Goal: Information Seeking & Learning: Find specific page/section

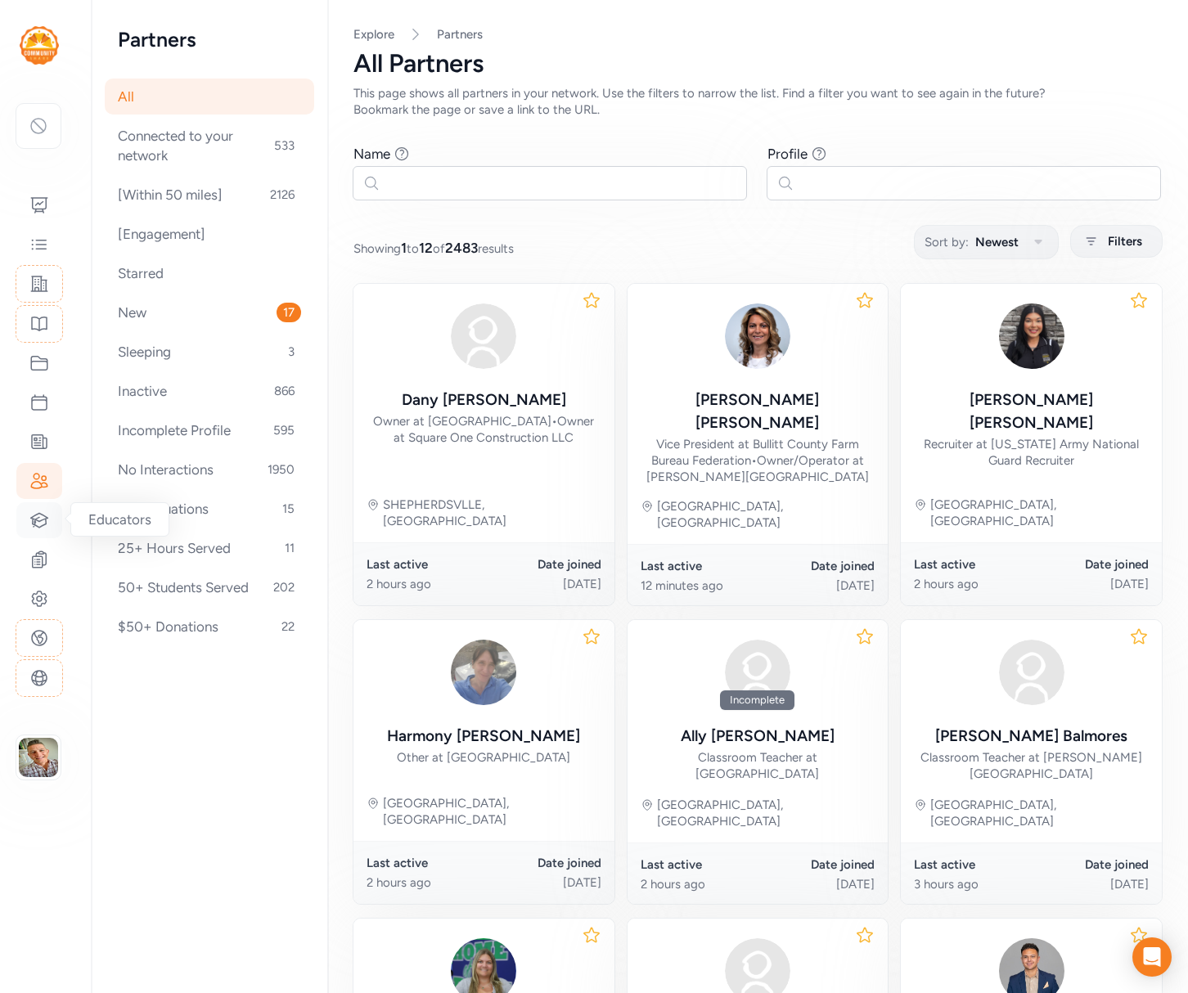
click at [35, 524] on icon at bounding box center [39, 520] width 17 height 14
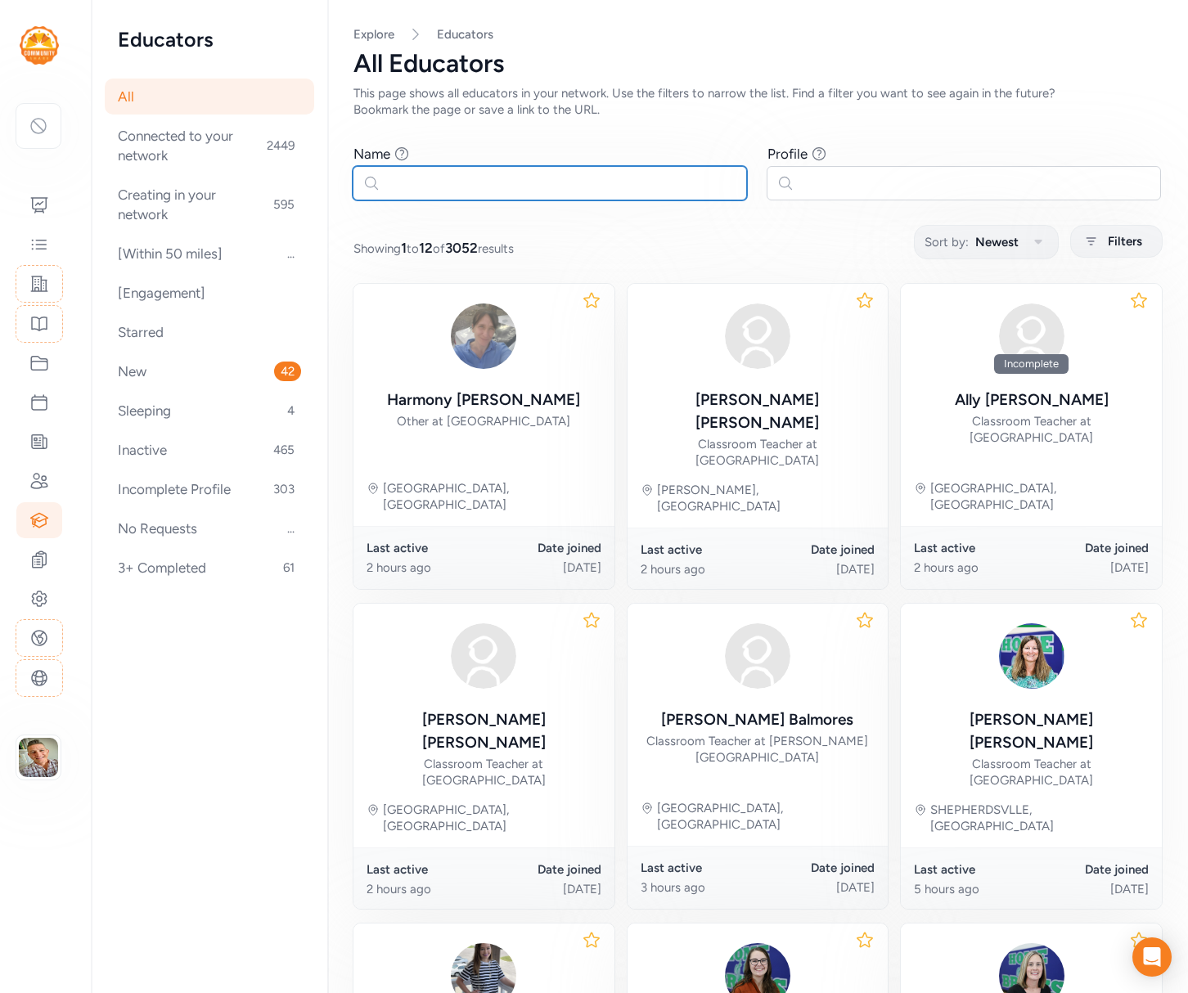
click at [416, 177] on input "text" at bounding box center [550, 183] width 394 height 34
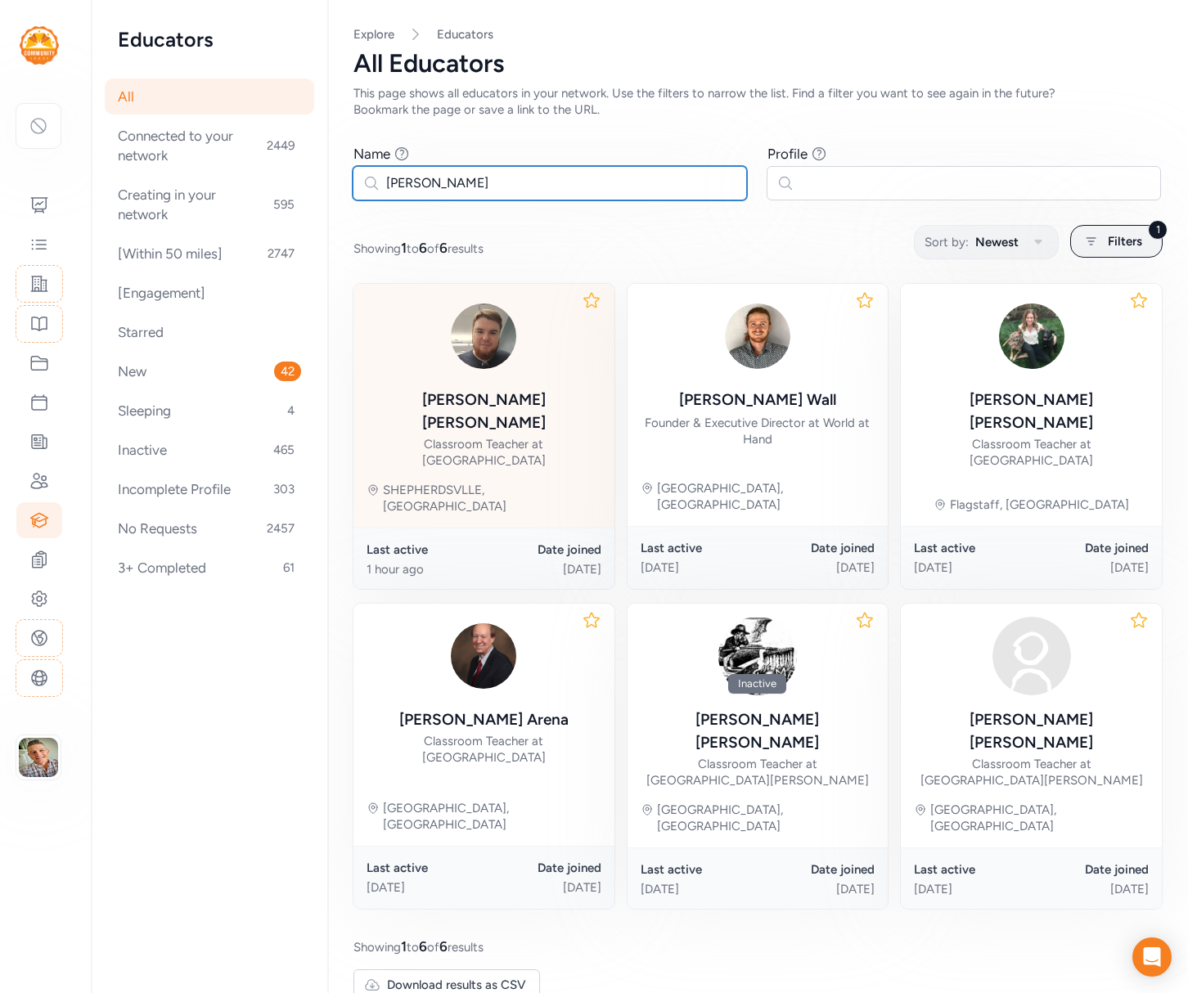
type input "shawn"
click at [536, 436] on div "Classroom Teacher at Bernheim Middle School" at bounding box center [484, 452] width 235 height 33
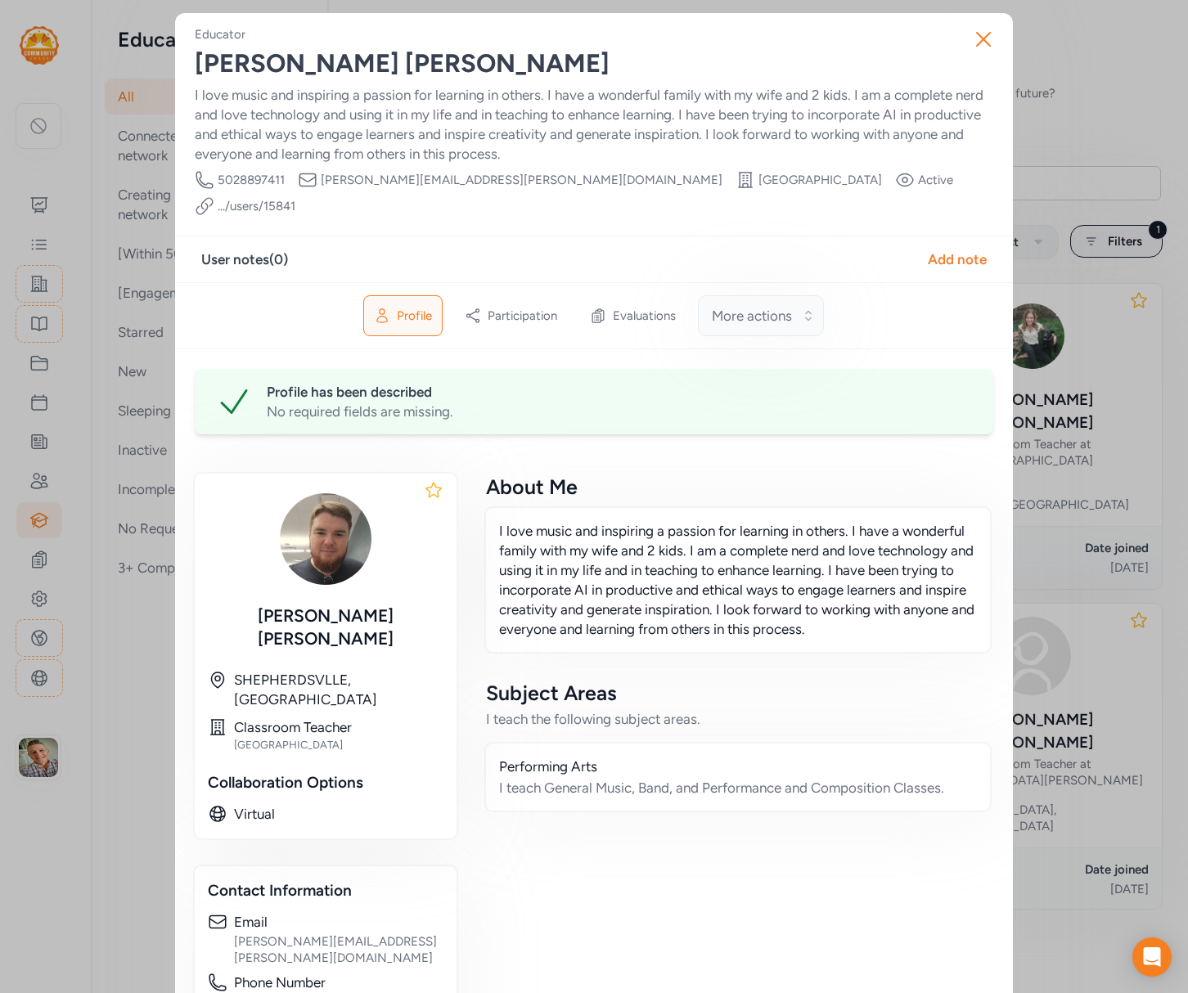
click at [763, 306] on span "More actions" at bounding box center [752, 316] width 80 height 20
click at [893, 50] on div "Shawn Webb" at bounding box center [594, 63] width 798 height 29
click at [985, 37] on icon "button" at bounding box center [983, 39] width 13 height 13
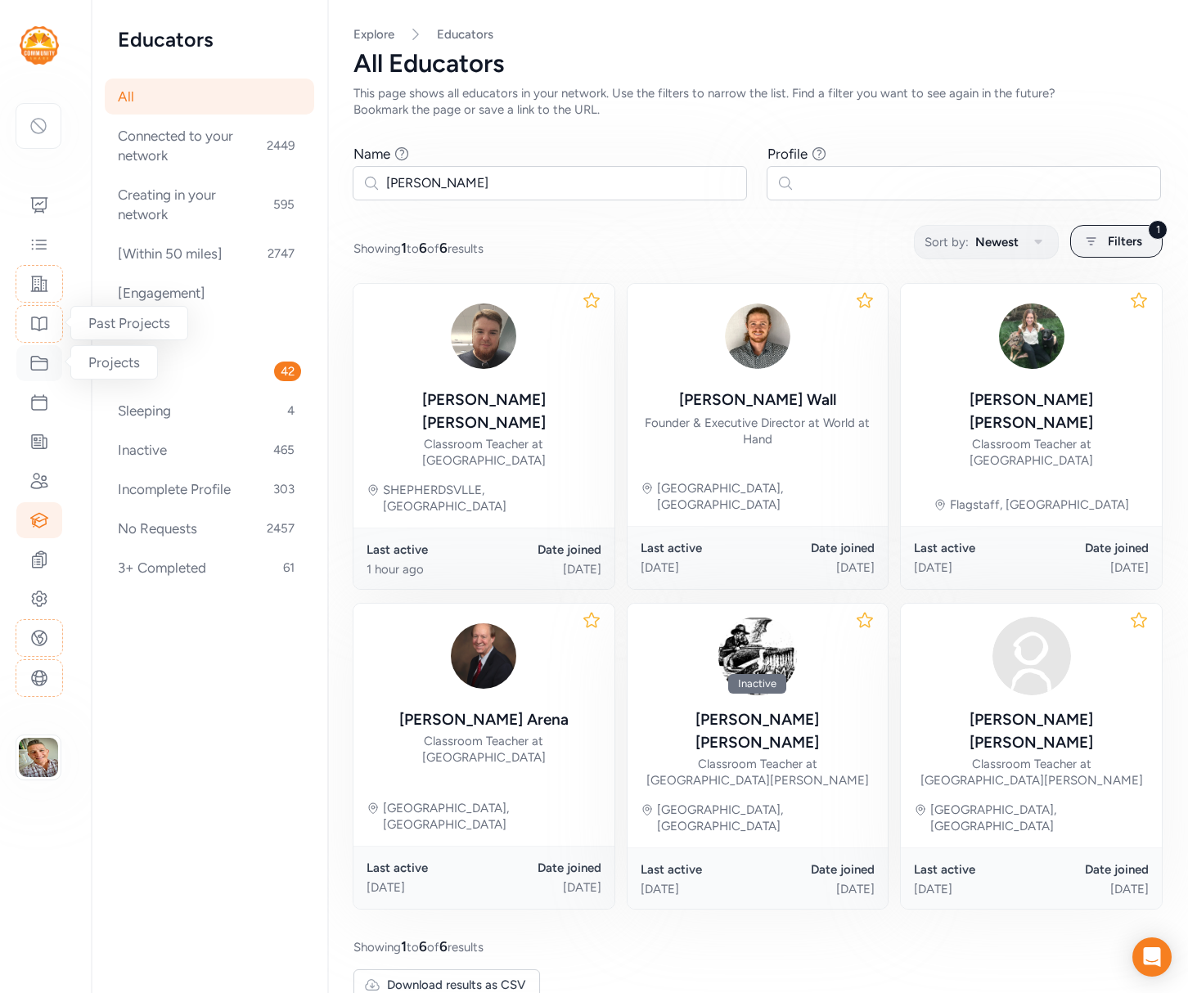
click at [41, 364] on icon at bounding box center [39, 363] width 20 height 20
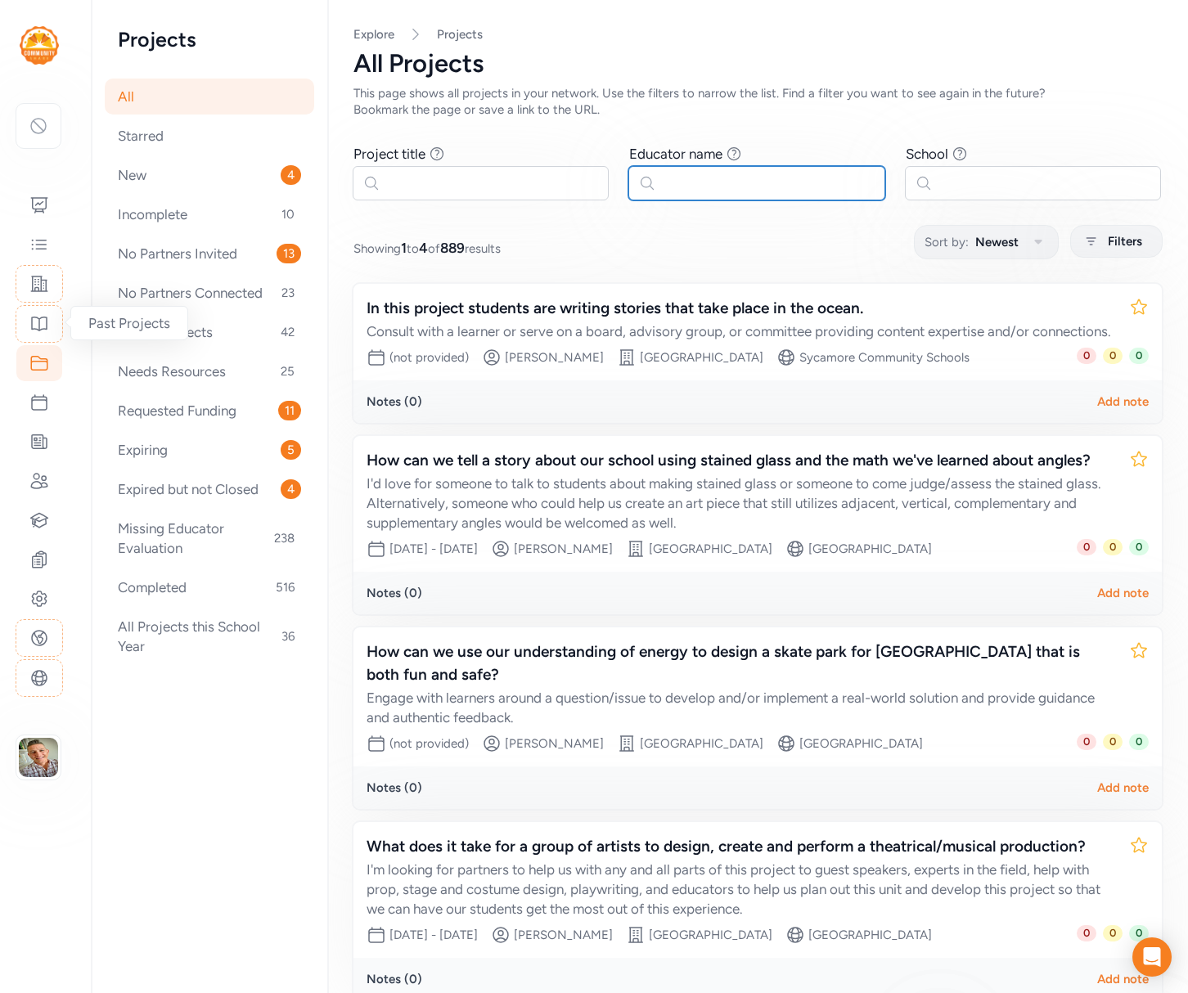
click at [736, 191] on input "text" at bounding box center [756, 183] width 256 height 34
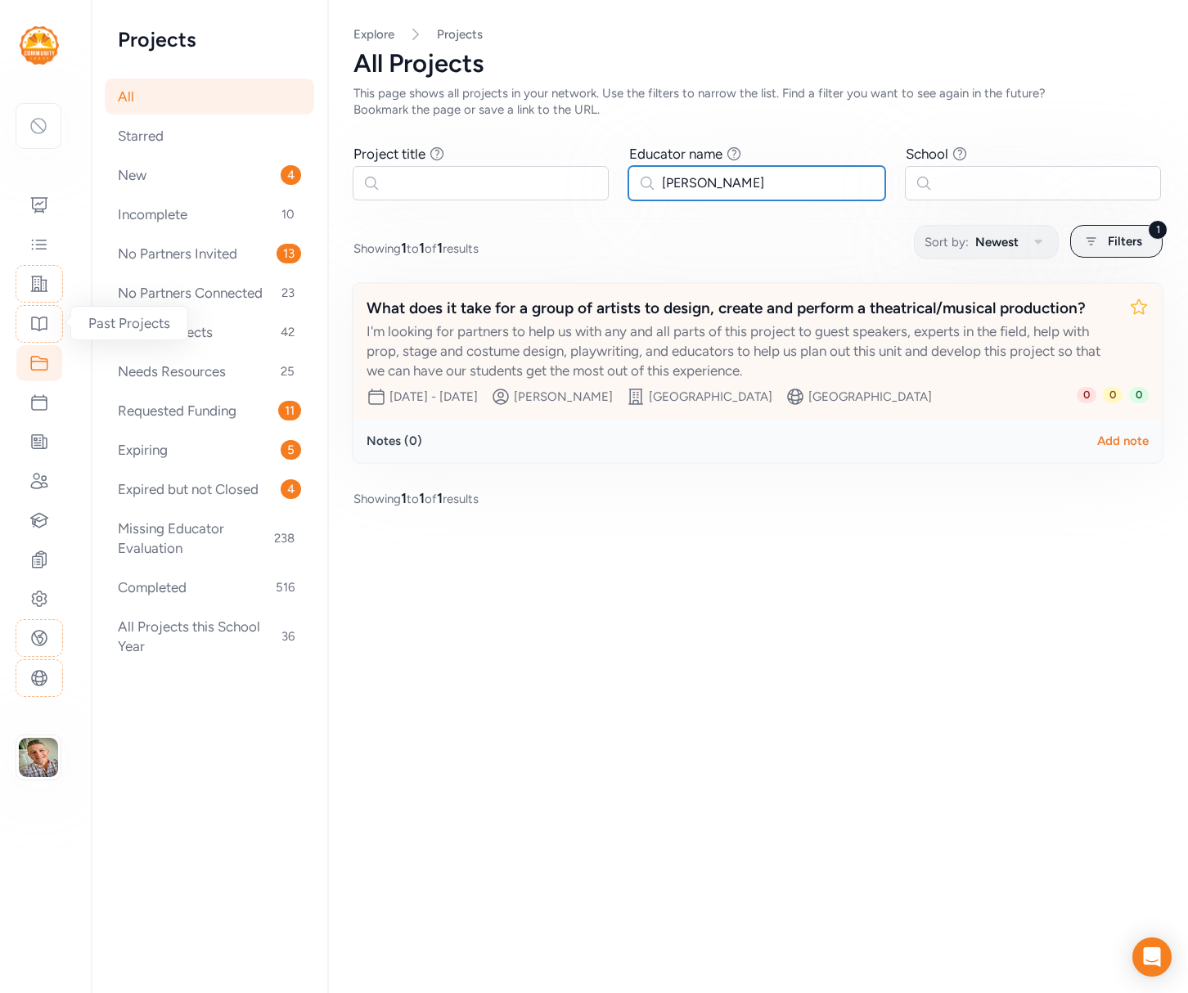
type input "Shawn"
click at [603, 331] on div "I'm looking for partners to help us with any and all parts of this project to g…" at bounding box center [741, 351] width 749 height 59
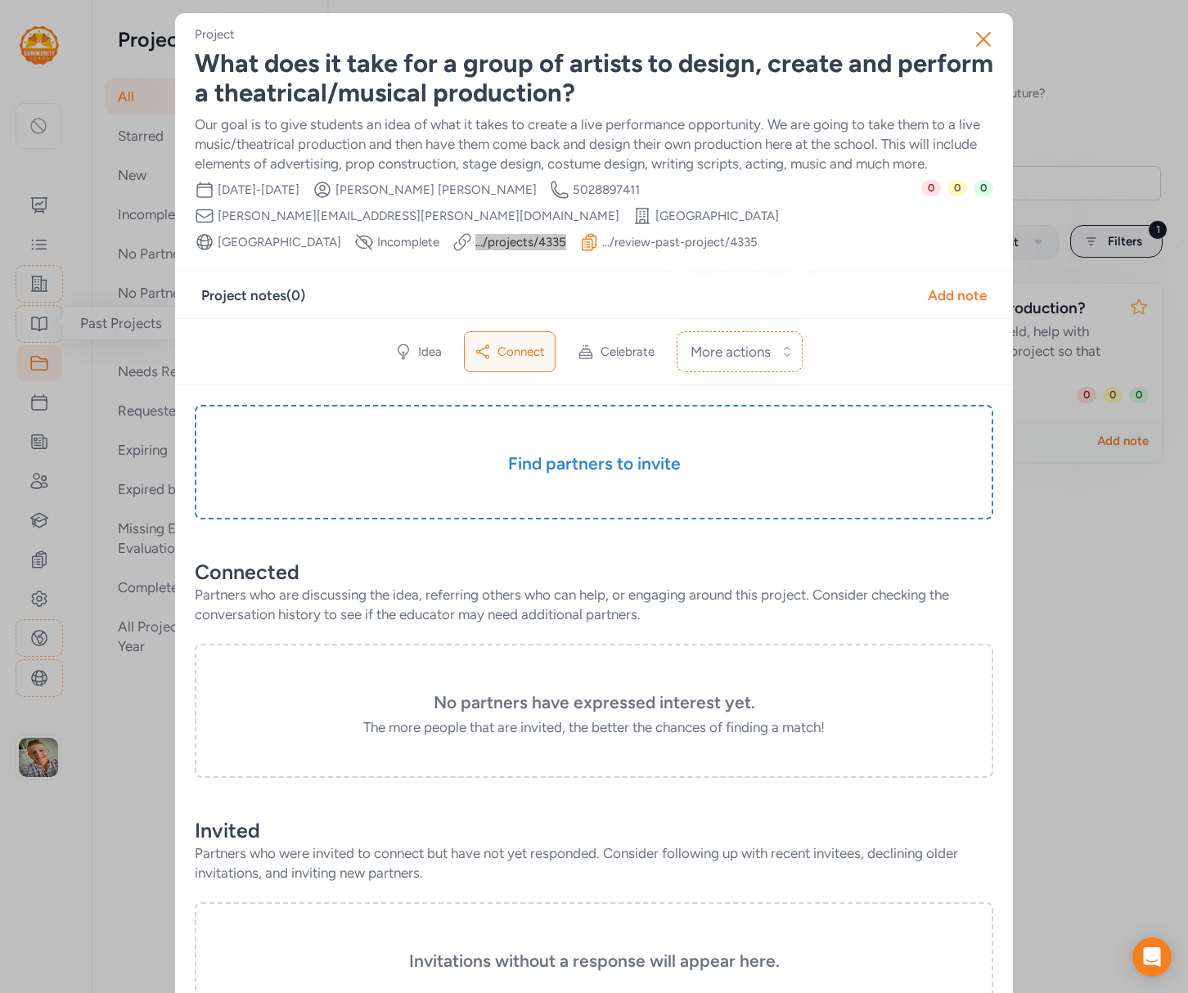
drag, startPoint x: 714, startPoint y: 218, endPoint x: 866, endPoint y: 2, distance: 263.5
click at [0, 0] on div "Close Project What does it take for a group of artists to design, create and pe…" at bounding box center [594, 634] width 1188 height 1269
click at [981, 45] on icon "button" at bounding box center [983, 39] width 26 height 26
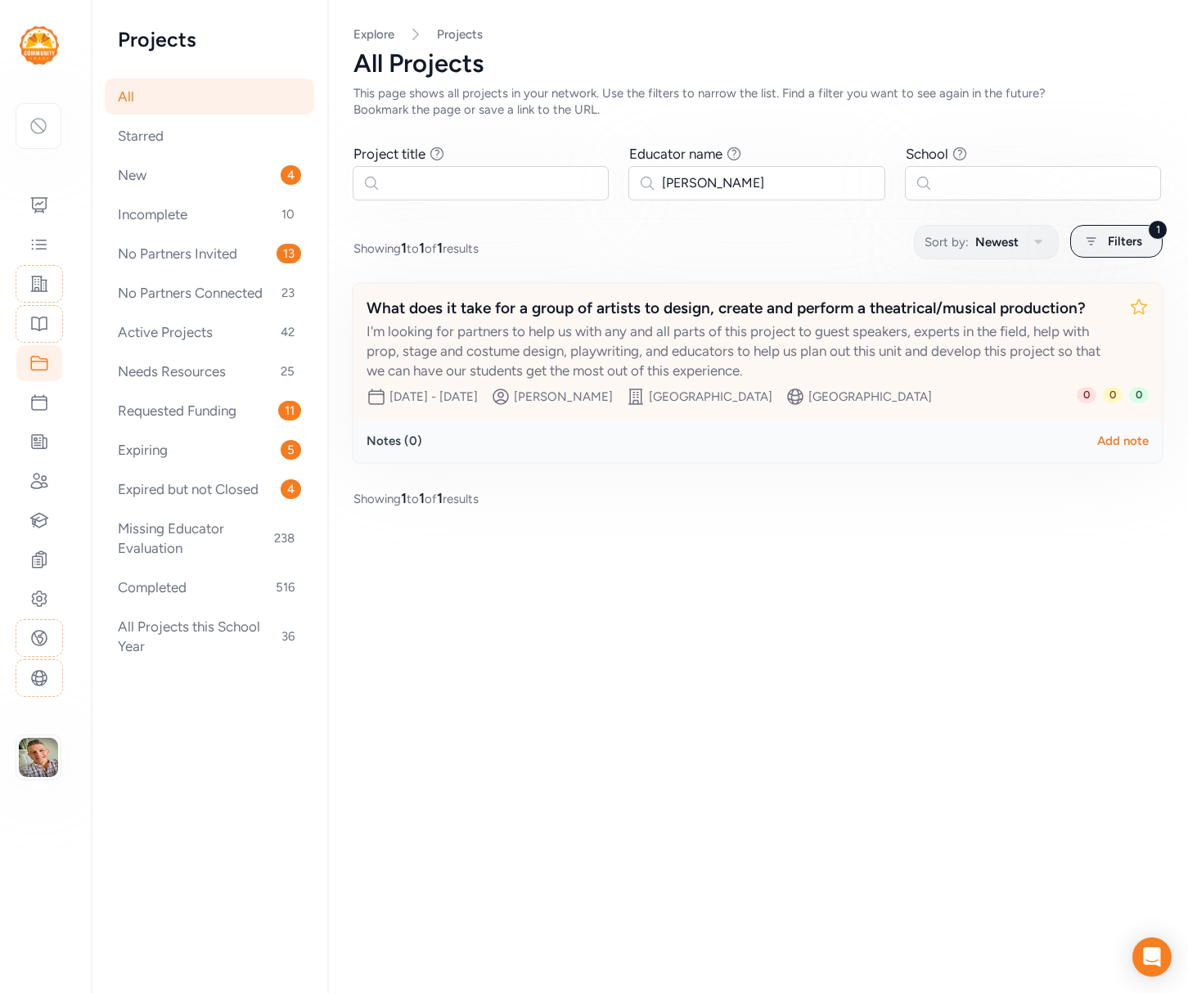
click at [713, 331] on div "I'm looking for partners to help us with any and all parts of this project to g…" at bounding box center [741, 351] width 749 height 59
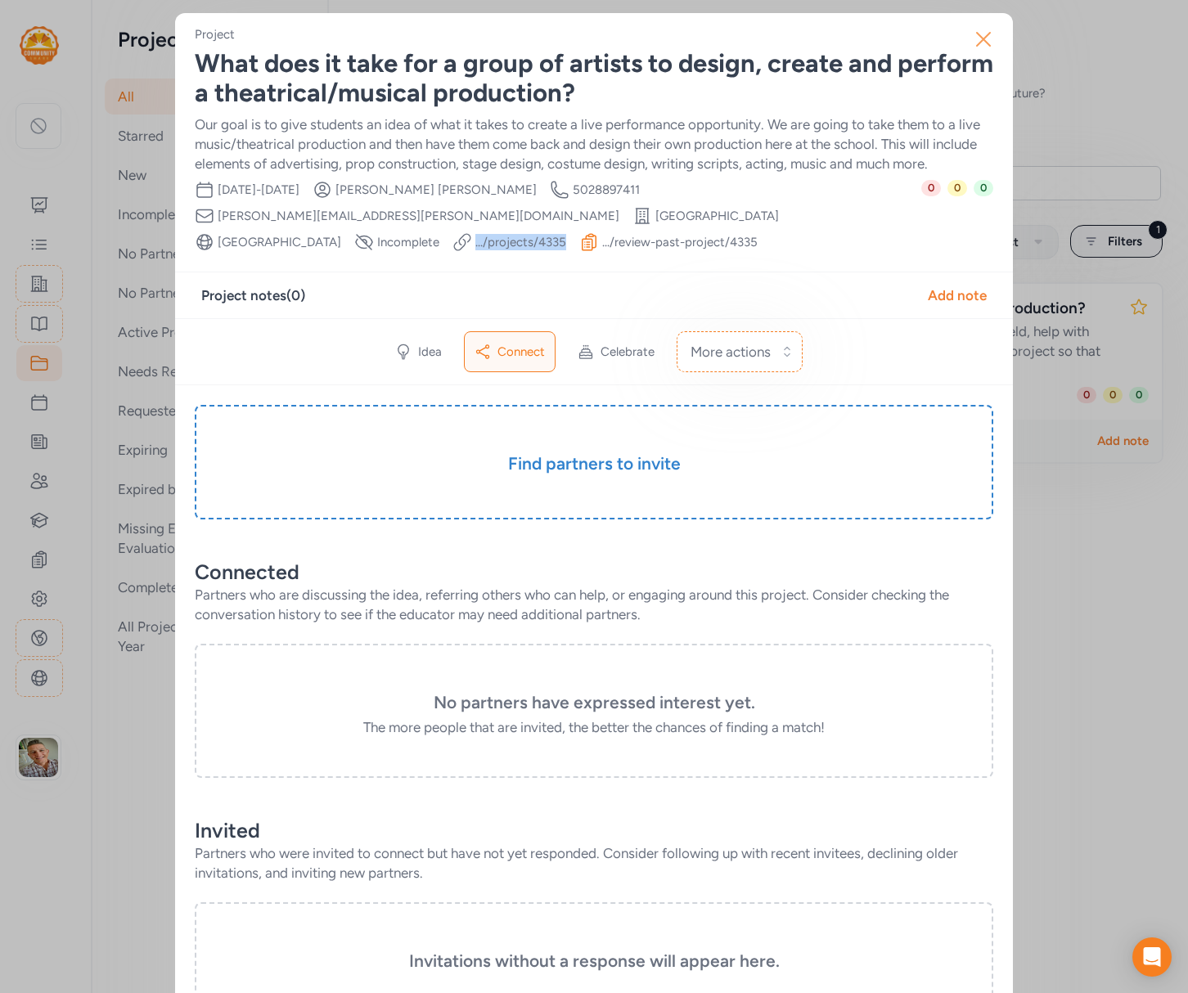
click at [983, 36] on icon "button" at bounding box center [983, 39] width 26 height 26
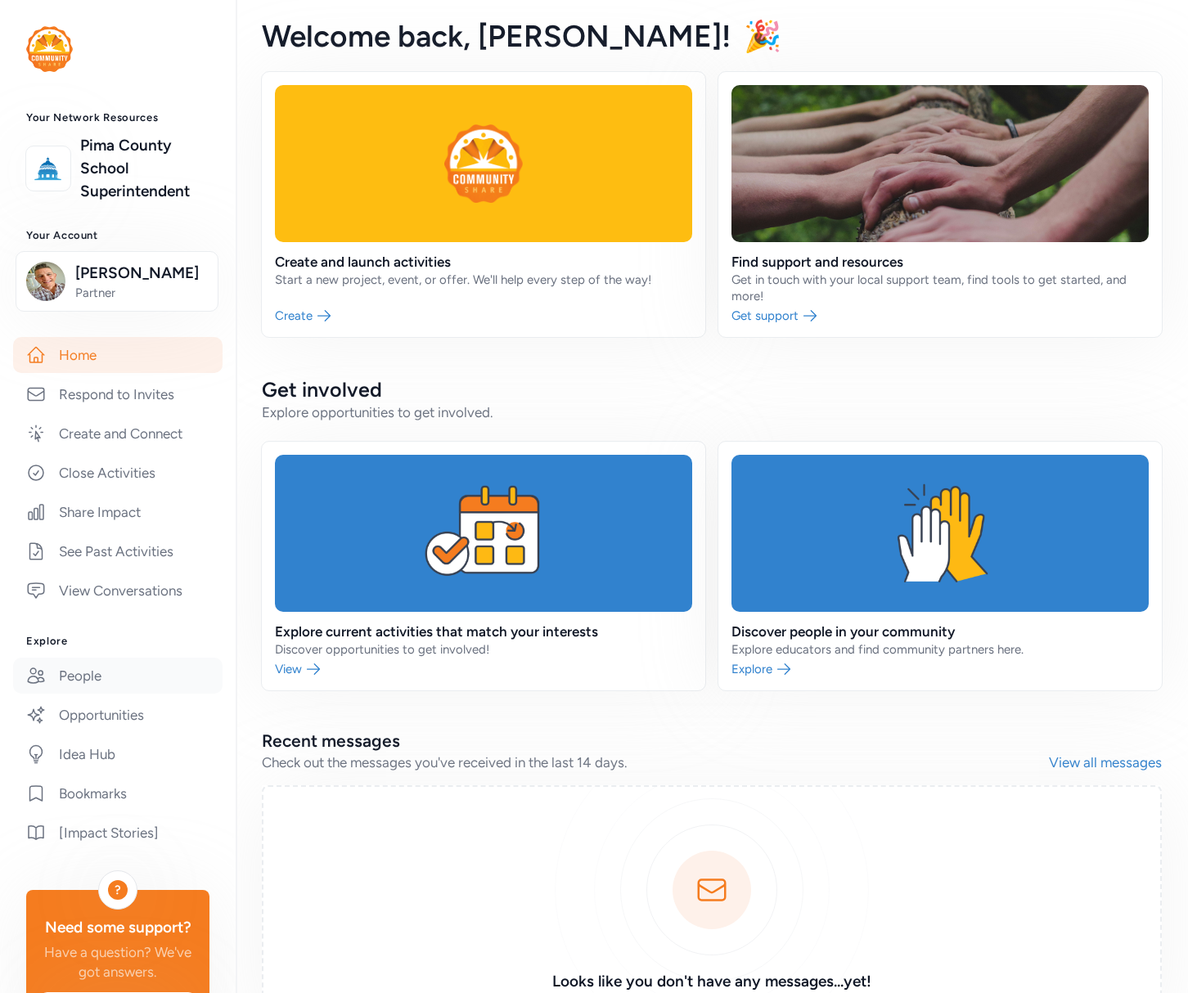
click at [91, 675] on link "People" at bounding box center [117, 676] width 209 height 36
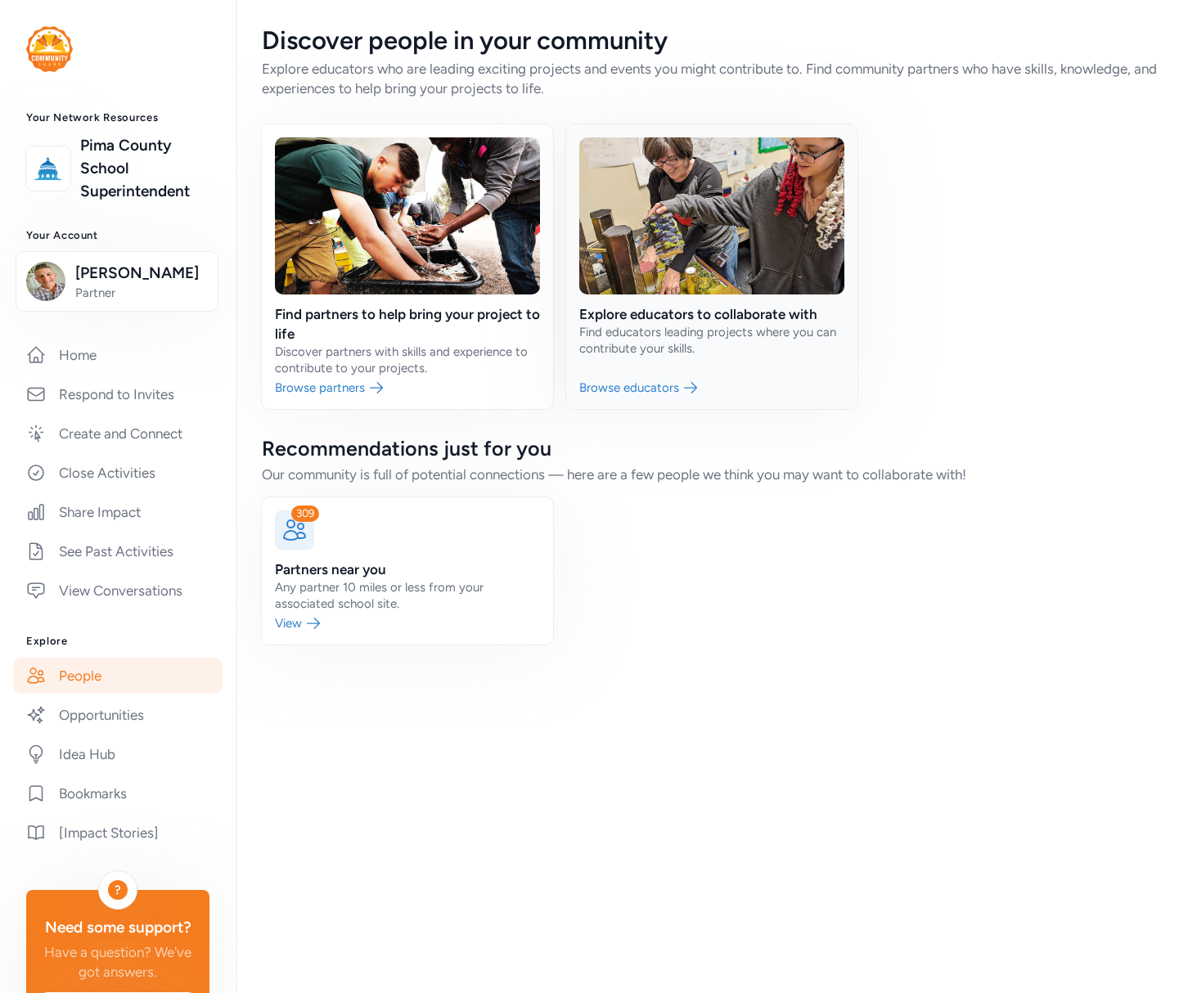
click at [583, 315] on link at bounding box center [711, 266] width 291 height 285
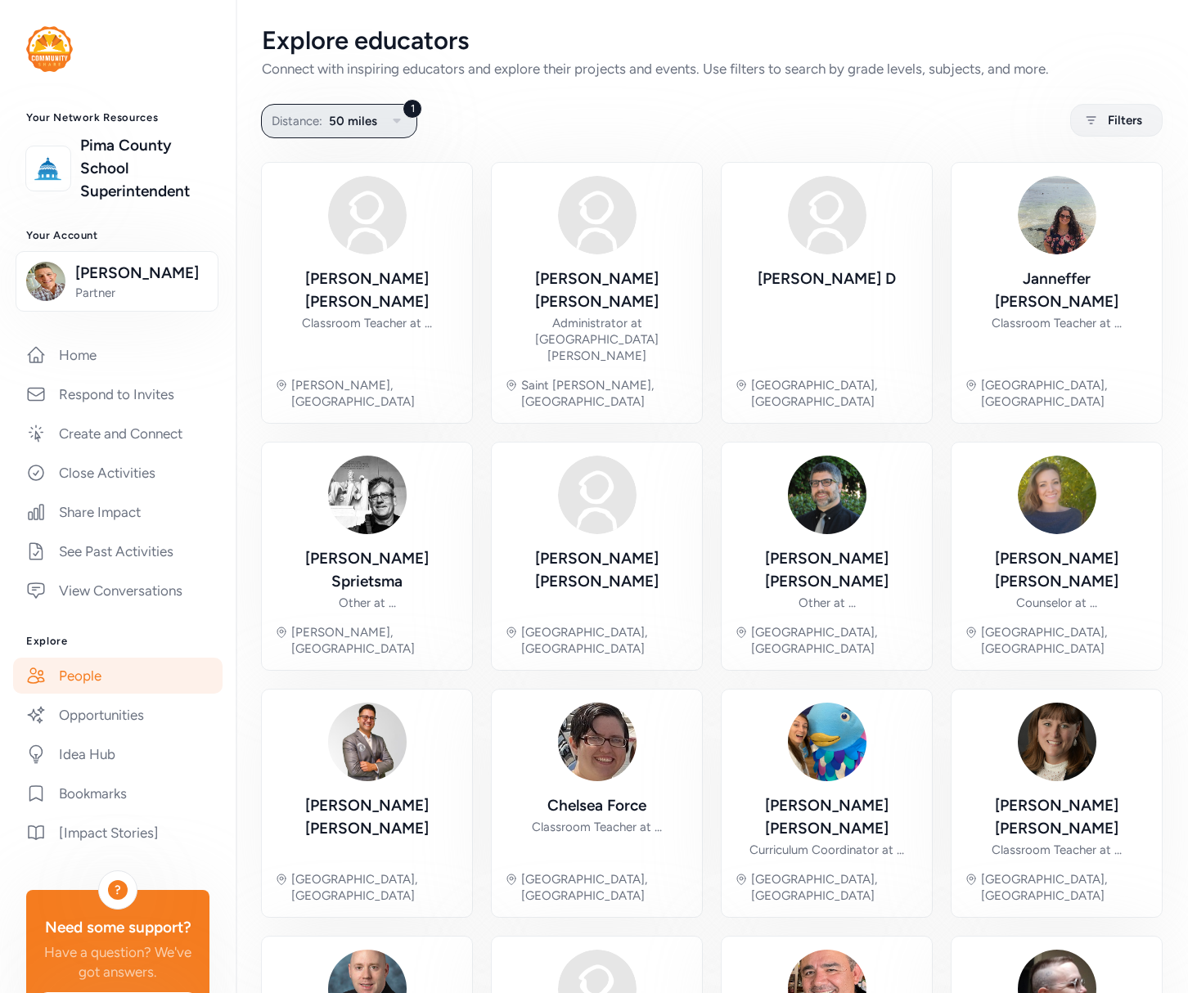
click at [367, 118] on span "50 miles" at bounding box center [353, 121] width 48 height 20
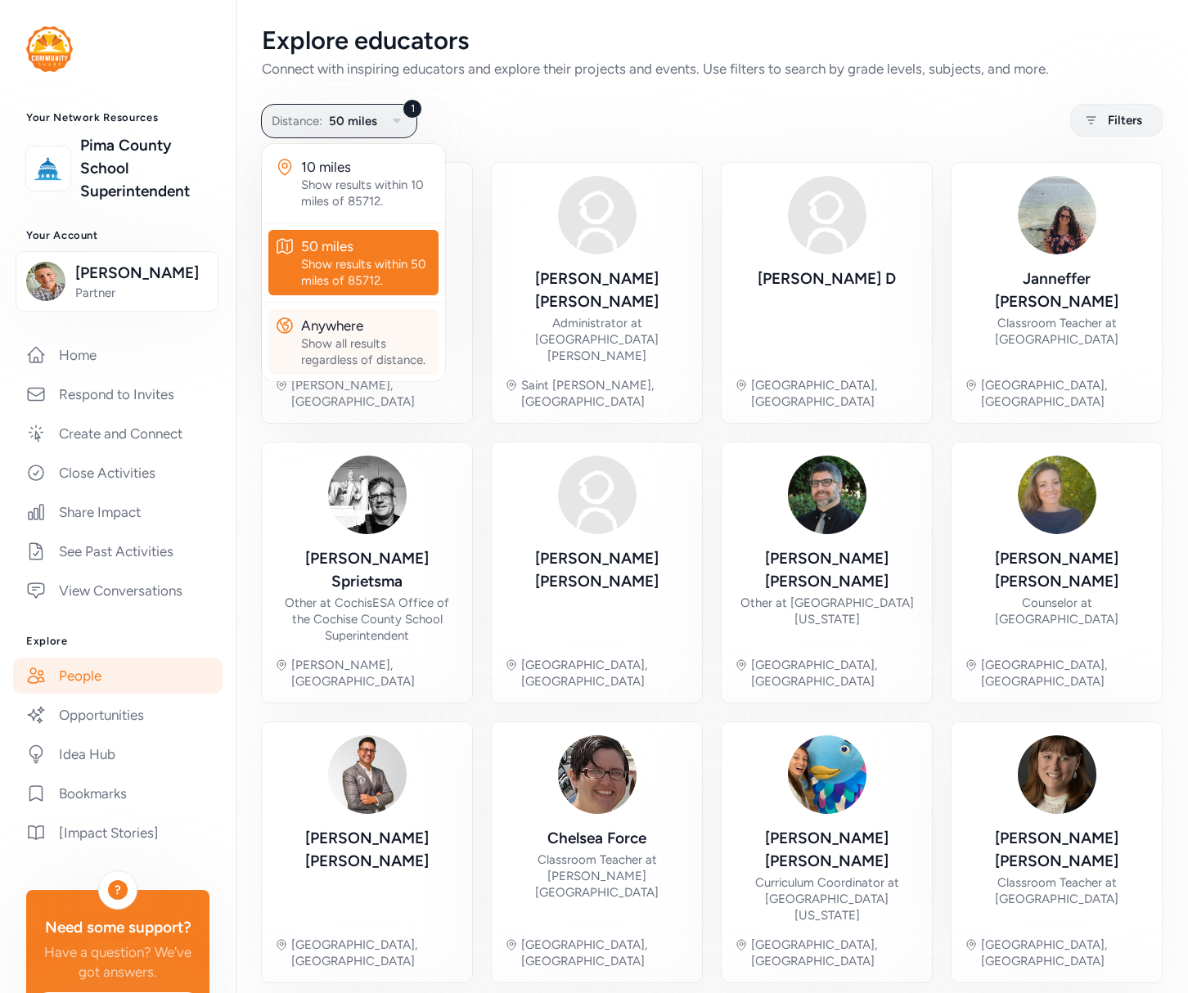
click at [344, 332] on div "Anywhere" at bounding box center [366, 326] width 131 height 20
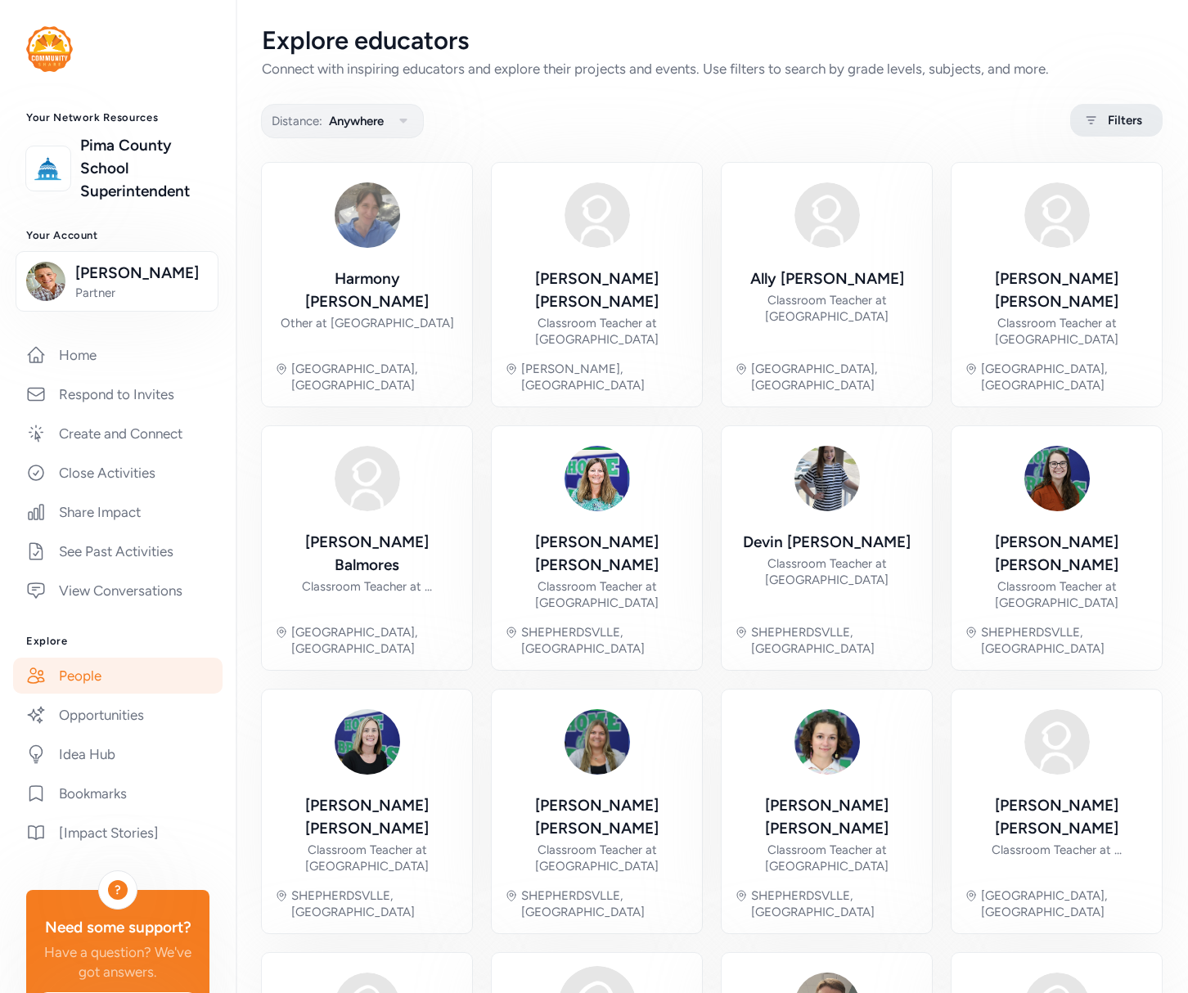
click at [1081, 126] on icon at bounding box center [1091, 120] width 20 height 20
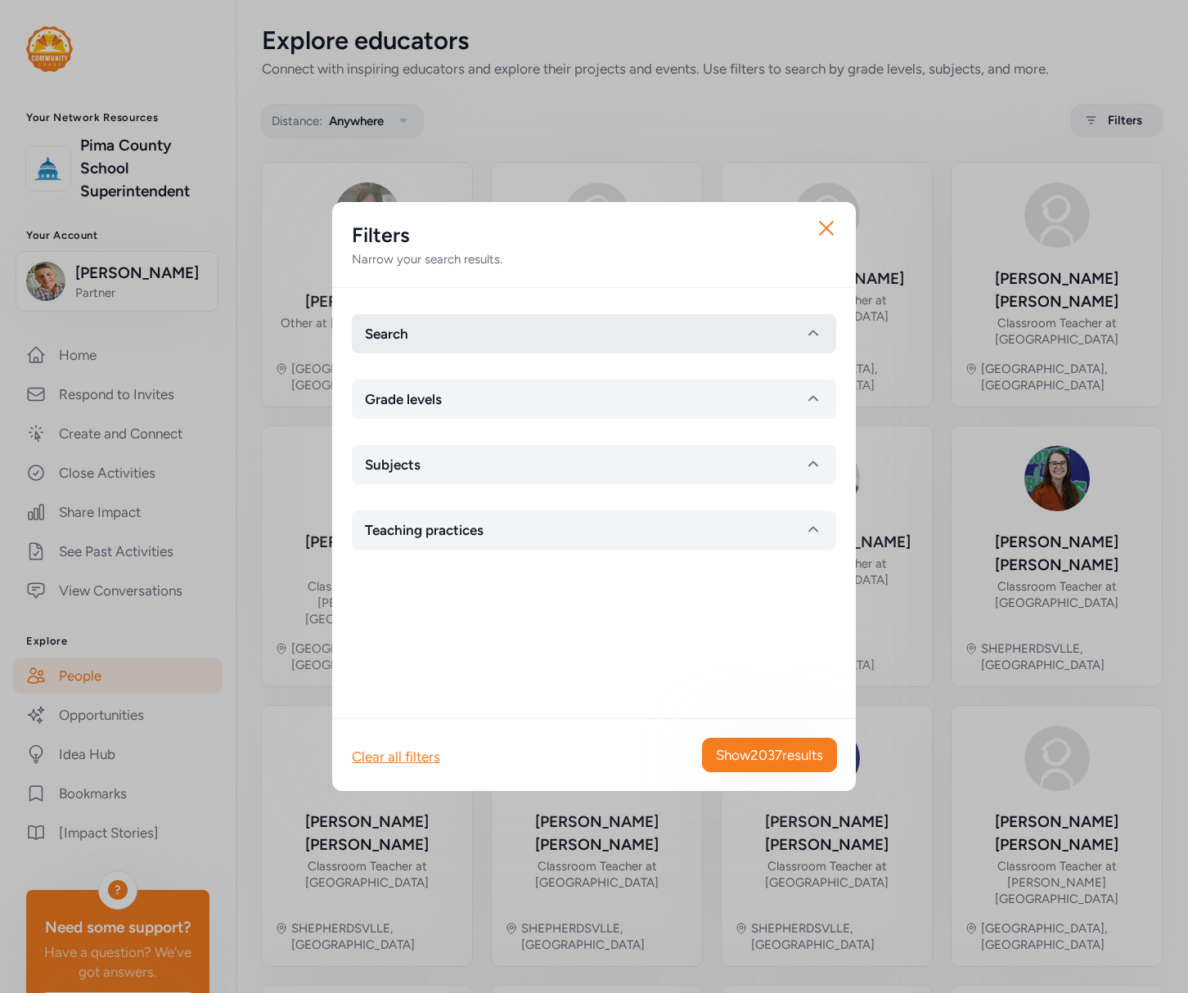
click at [682, 326] on button "Search" at bounding box center [594, 333] width 484 height 39
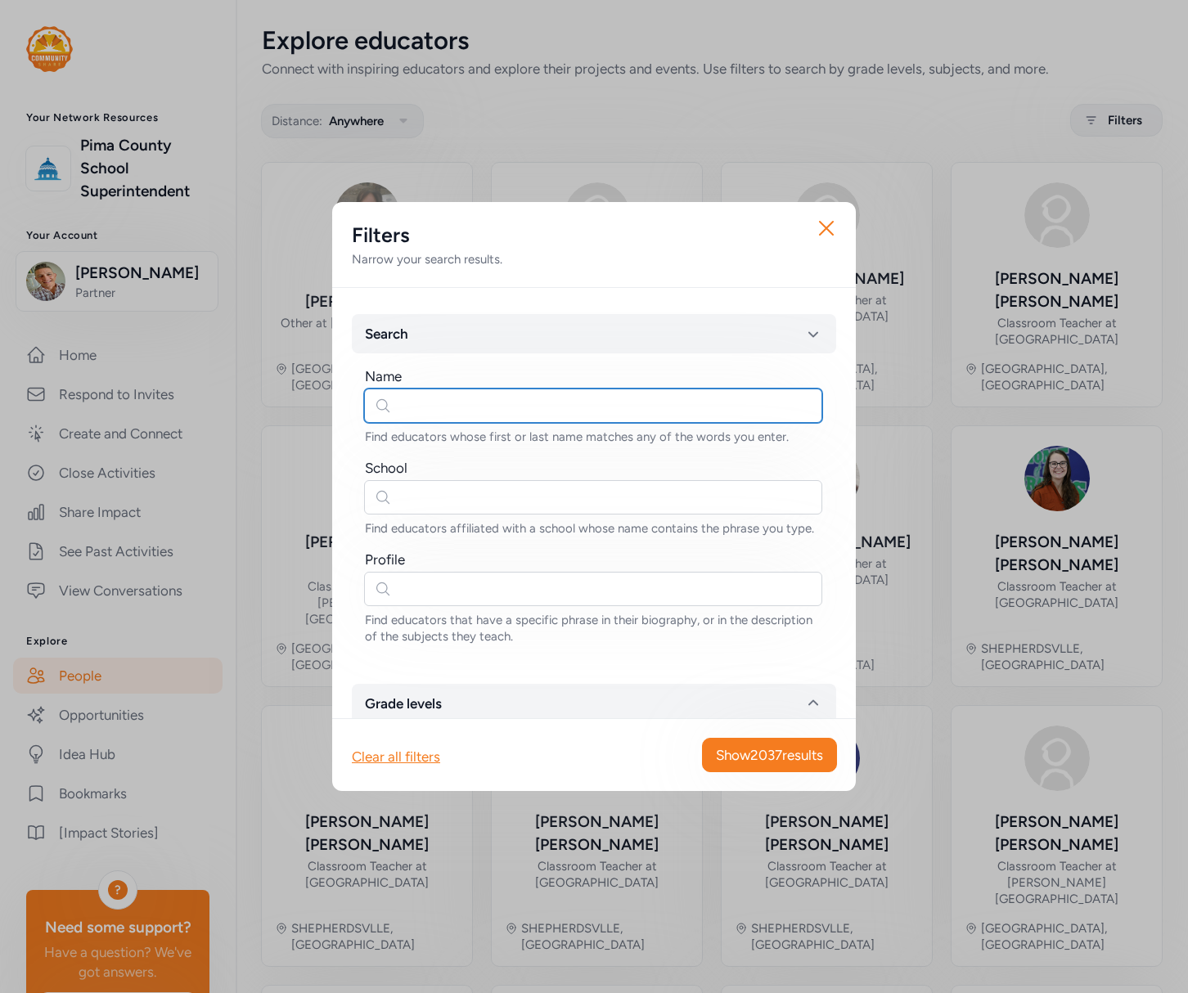
click at [527, 410] on input "text" at bounding box center [593, 406] width 458 height 34
type input "Shawn"
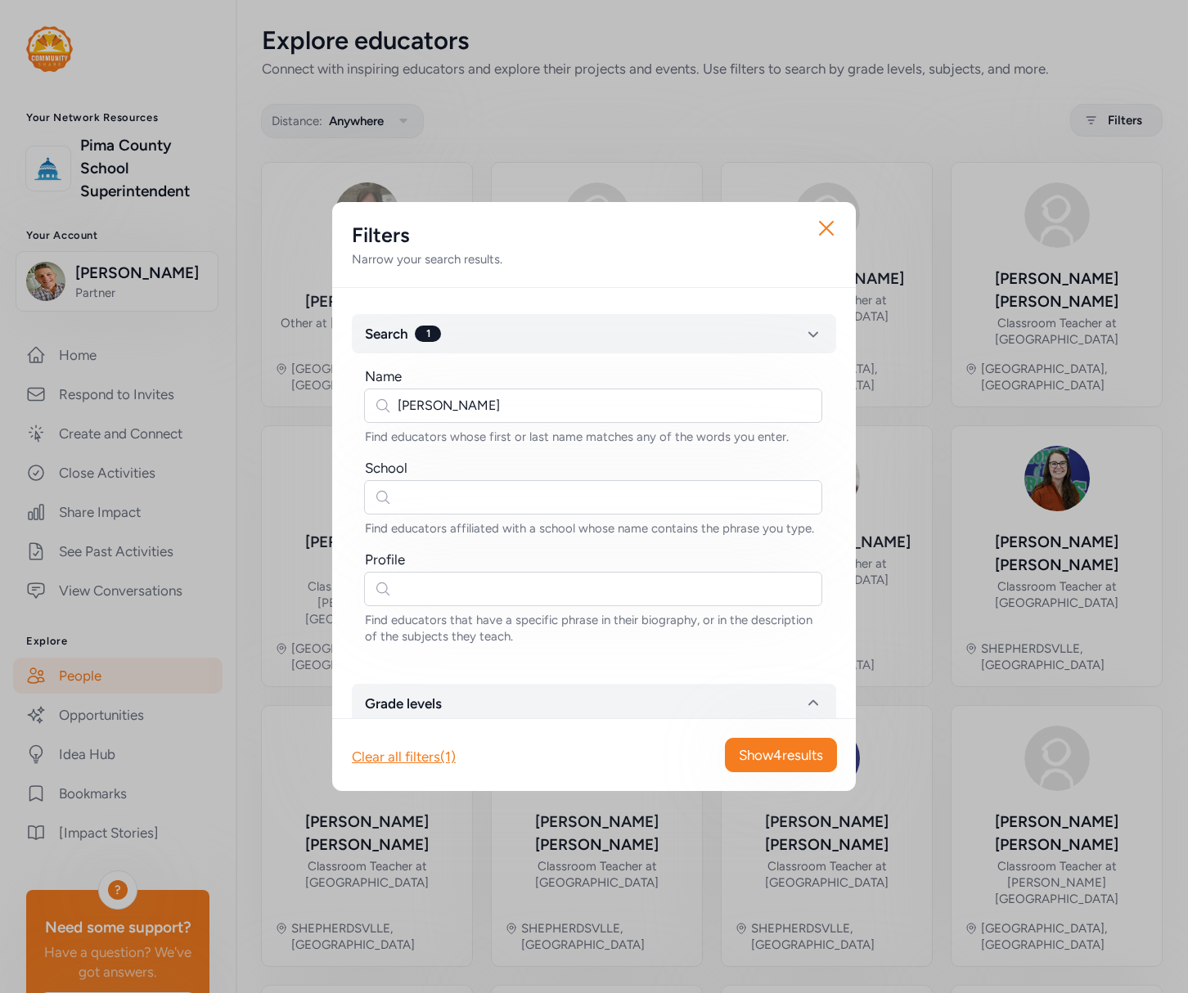
click at [787, 938] on div "Close Filters Narrow your search results. Search 1 Name Shawn Find educators wh…" at bounding box center [594, 496] width 1188 height 993
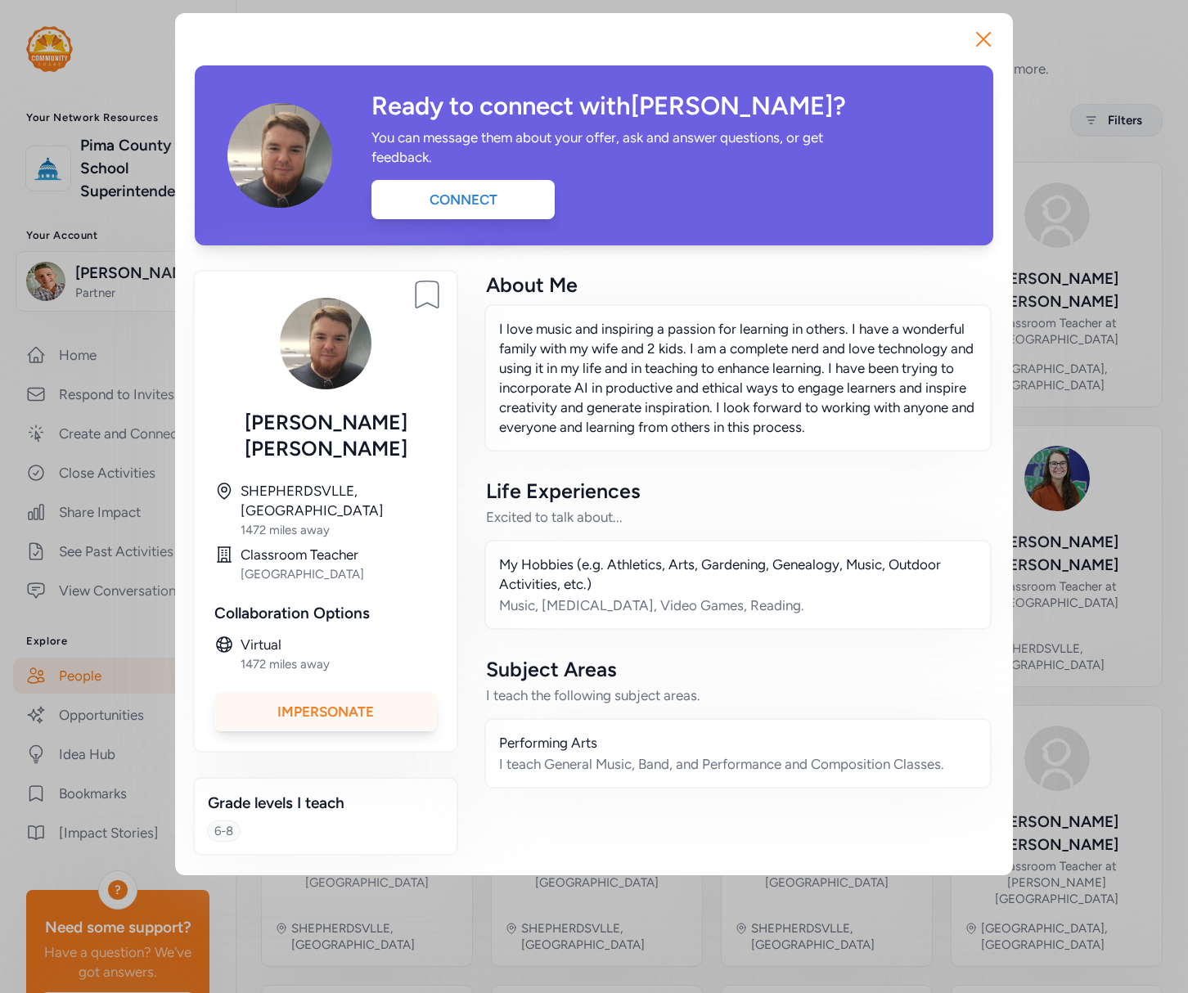
click at [339, 692] on div "Impersonate" at bounding box center [325, 711] width 223 height 39
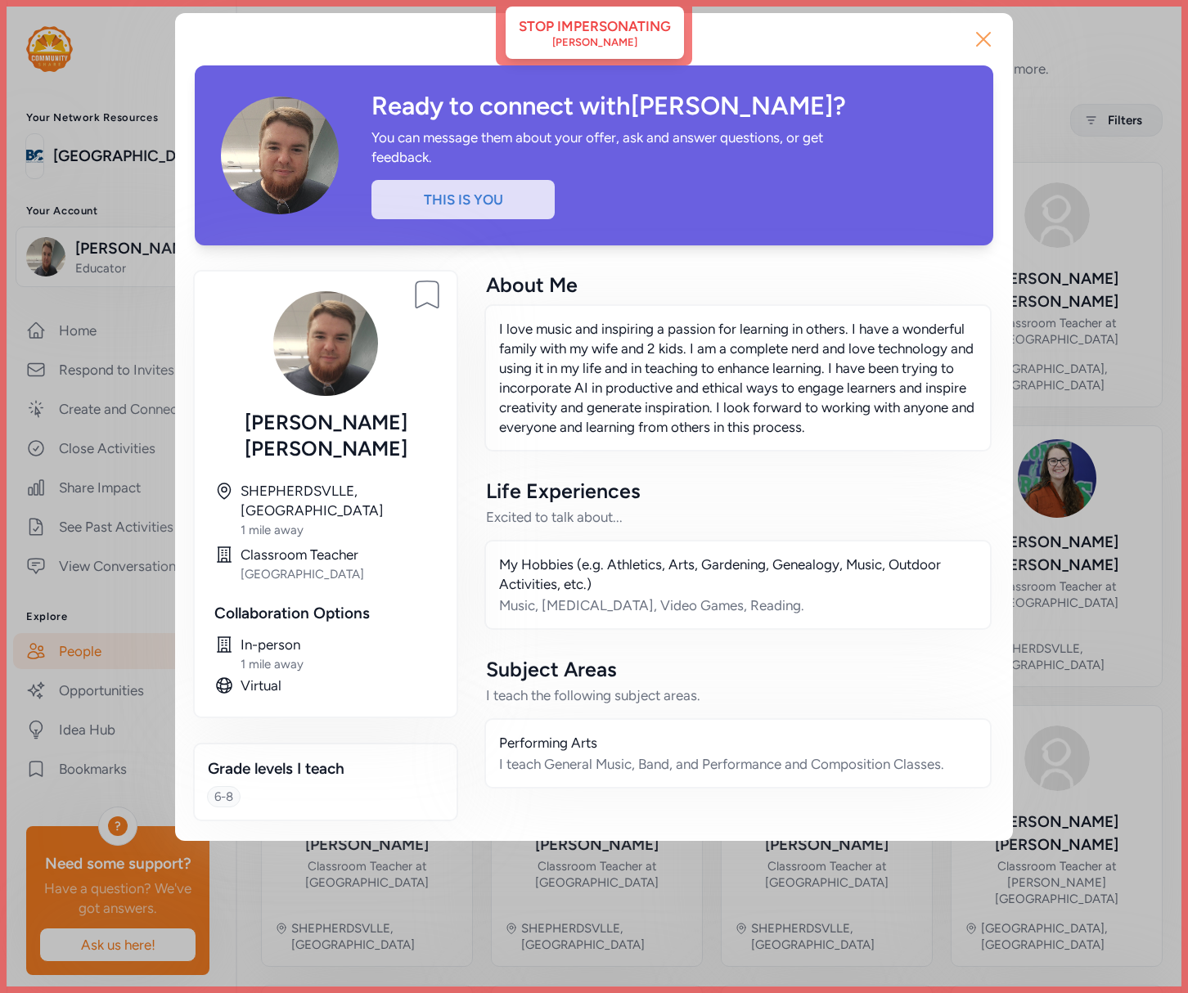
click at [988, 33] on icon "button" at bounding box center [983, 39] width 13 height 13
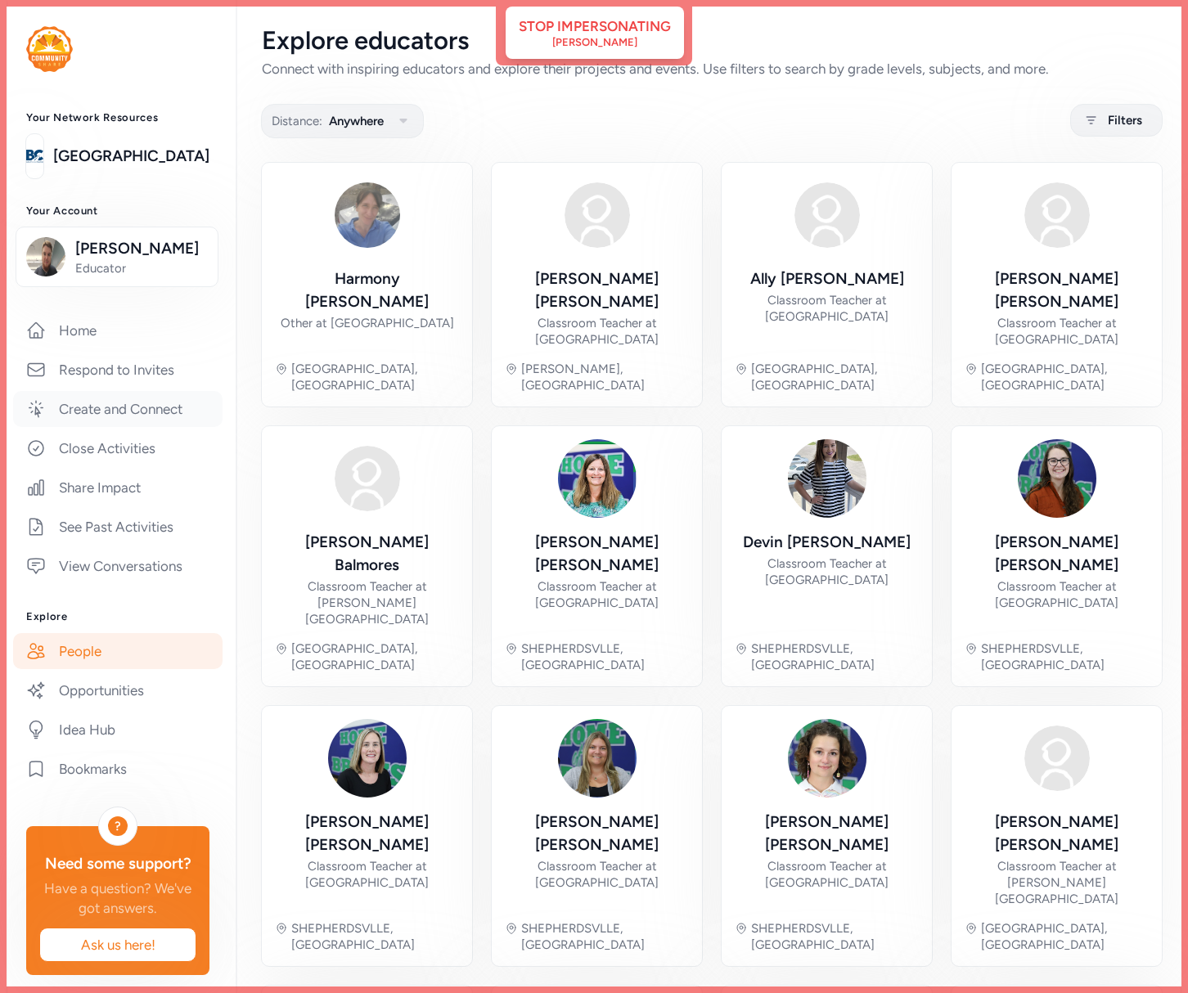
click at [126, 416] on link "Create and Connect" at bounding box center [117, 409] width 209 height 36
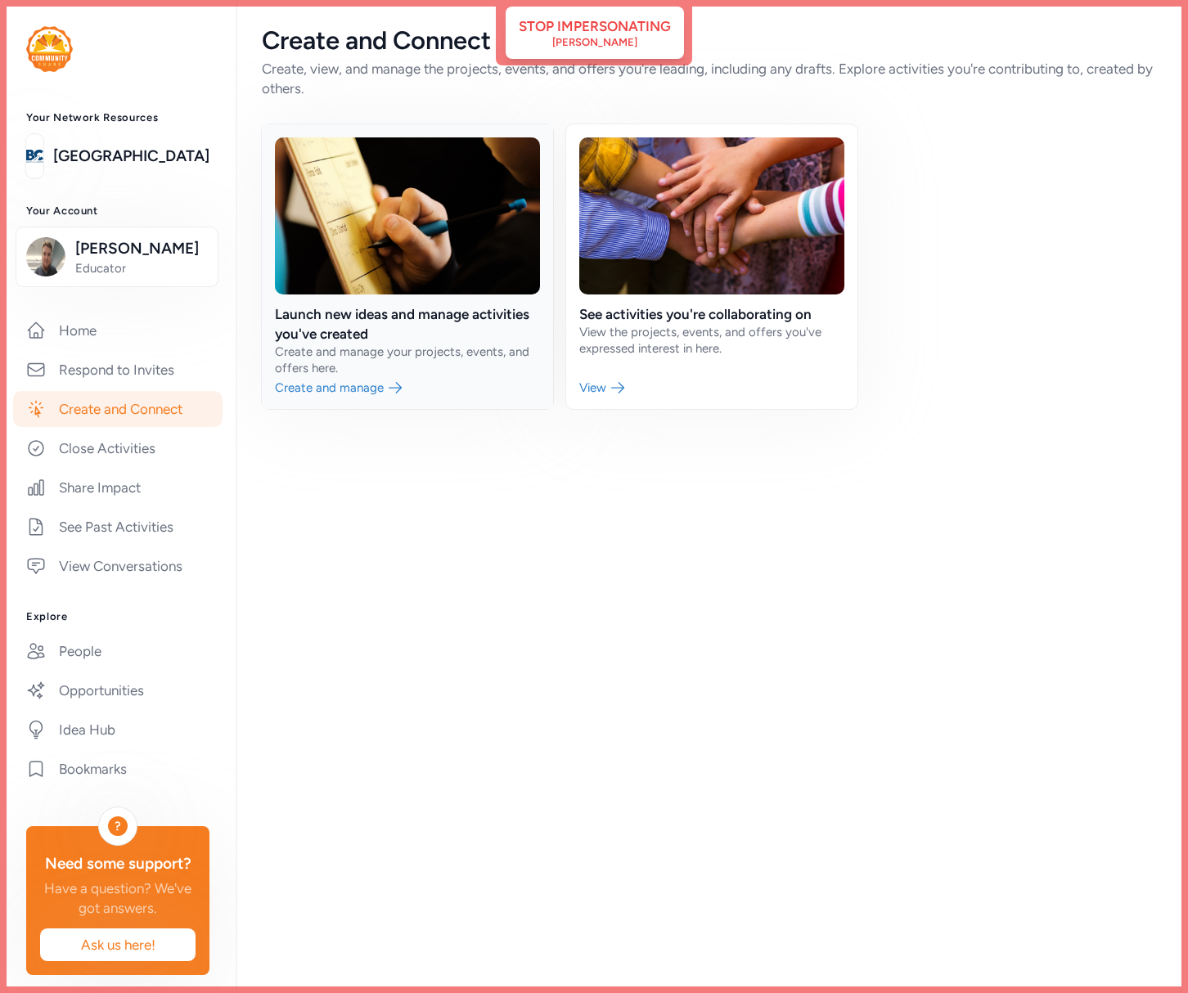
click at [459, 367] on link at bounding box center [407, 266] width 291 height 285
